Goal: Navigation & Orientation: Find specific page/section

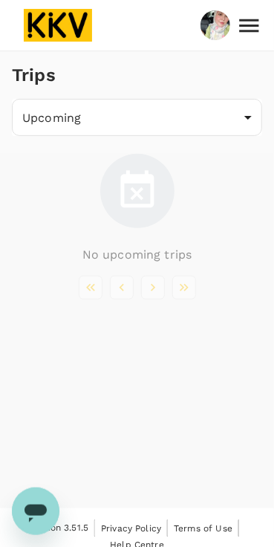
click at [241, 123] on body "Trips Upcoming /trips/upcoming ​ No upcoming trips Version 3.51.5 Privacy Polic…" at bounding box center [137, 282] width 274 height 564
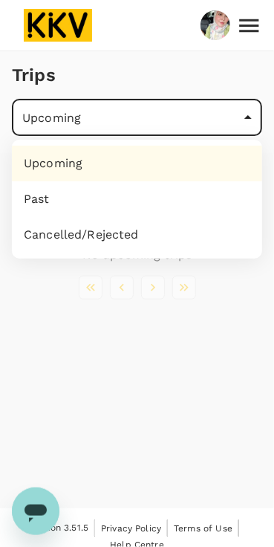
click at [165, 379] on div at bounding box center [137, 273] width 274 height 547
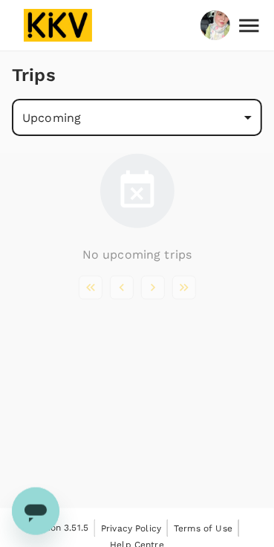
click at [247, 28] on icon at bounding box center [249, 26] width 26 height 26
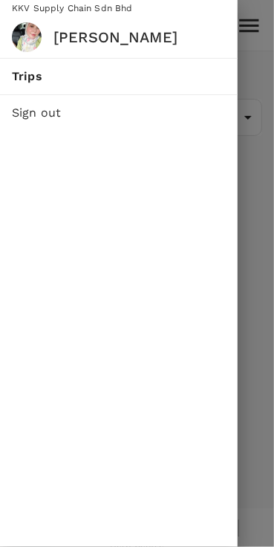
click at [144, 77] on span "Trips" at bounding box center [119, 77] width 214 height 18
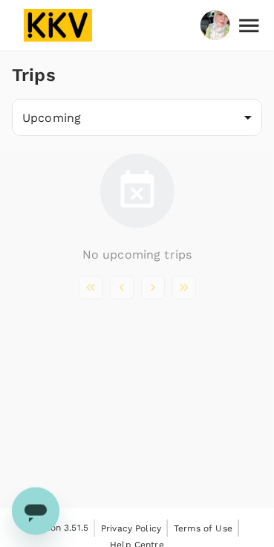
click at [213, 35] on img at bounding box center [216, 25] width 30 height 33
click at [248, 29] on icon at bounding box center [249, 26] width 26 height 26
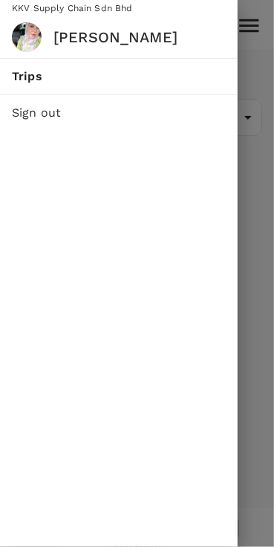
click at [143, 38] on h6 "[PERSON_NAME]" at bounding box center [139, 37] width 172 height 24
click at [47, 80] on span "Trips" at bounding box center [119, 77] width 214 height 18
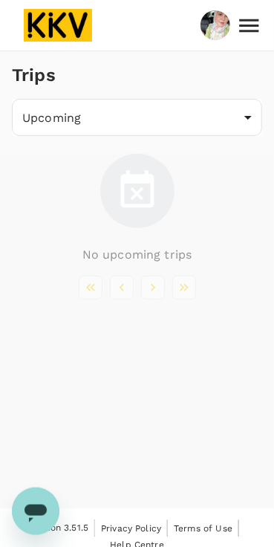
click at [250, 124] on body "Trips Upcoming /trips/upcoming ​ No upcoming trips Version 3.51.5 Privacy Polic…" at bounding box center [137, 282] width 274 height 564
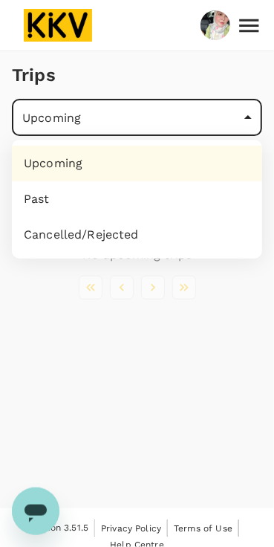
click at [126, 385] on div at bounding box center [137, 273] width 274 height 547
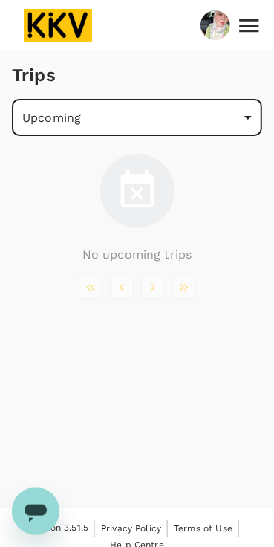
click at [187, 293] on li "pagination navigation" at bounding box center [184, 288] width 31 height 24
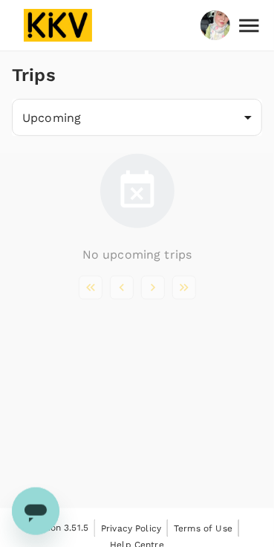
click at [148, 201] on icon at bounding box center [137, 191] width 45 height 45
click at [247, 37] on icon at bounding box center [249, 26] width 26 height 26
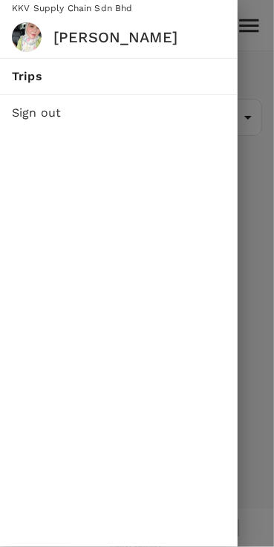
click at [114, 114] on span "Sign out" at bounding box center [119, 113] width 214 height 18
